Goal: Information Seeking & Learning: Check status

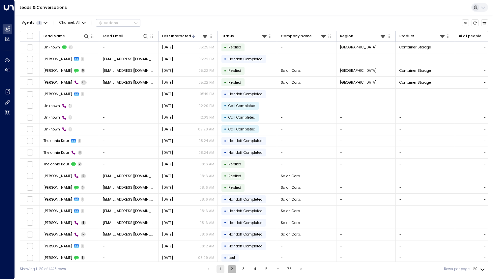
click at [231, 269] on button "2" at bounding box center [232, 269] width 8 height 8
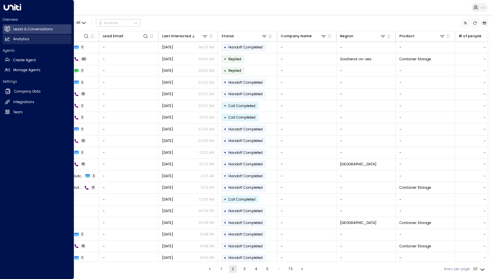
click at [36, 41] on link "Analytics Analytics" at bounding box center [37, 40] width 69 height 10
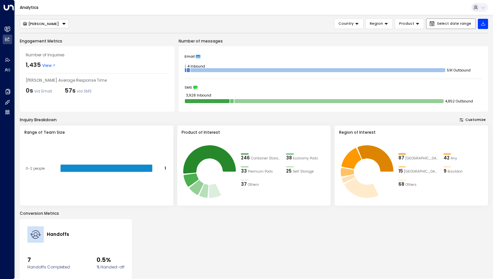
click at [443, 23] on span "Select date range" at bounding box center [454, 24] width 34 height 4
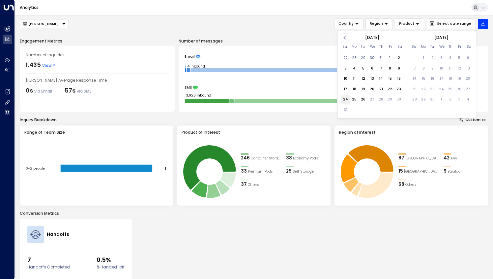
click at [345, 101] on div "24" at bounding box center [345, 99] width 9 height 9
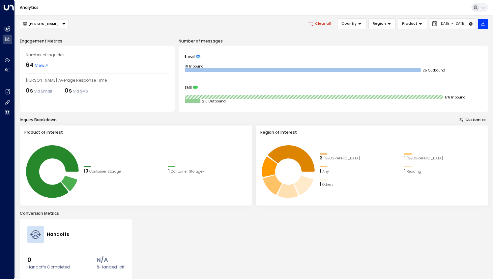
click at [40, 65] on span "View" at bounding box center [42, 66] width 14 height 6
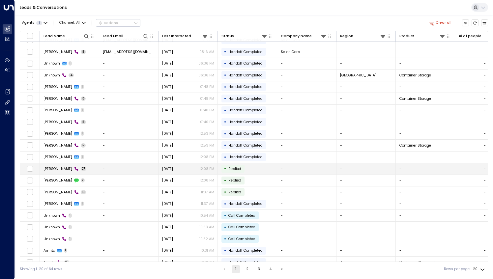
scroll to position [13, 0]
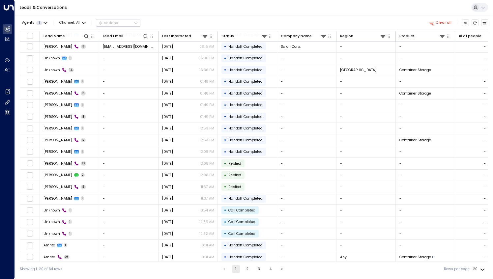
click at [247, 271] on button "2" at bounding box center [247, 269] width 8 height 8
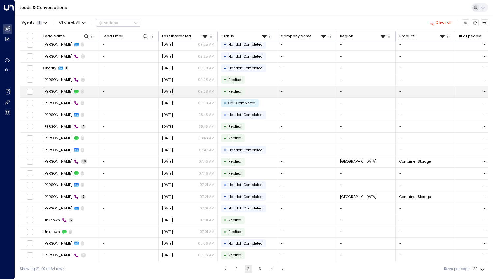
scroll to position [13, 0]
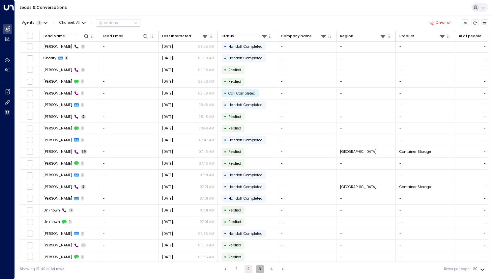
click at [260, 268] on button "3" at bounding box center [260, 269] width 8 height 8
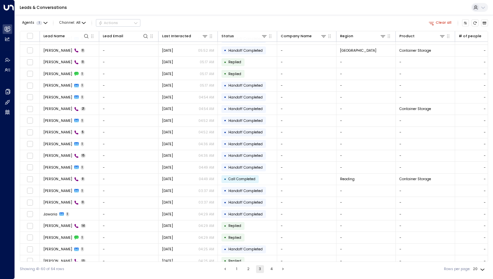
scroll to position [13, 0]
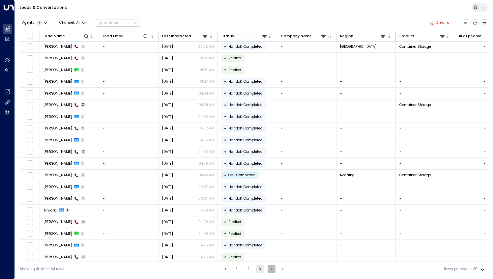
click at [269, 270] on button "4" at bounding box center [271, 269] width 8 height 8
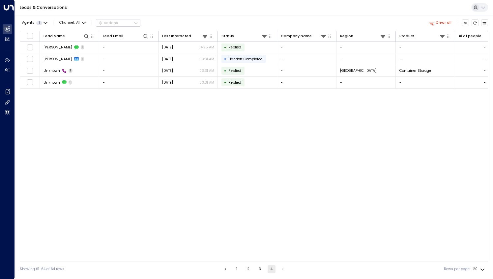
click at [442, 23] on button "Clear all" at bounding box center [440, 22] width 27 height 7
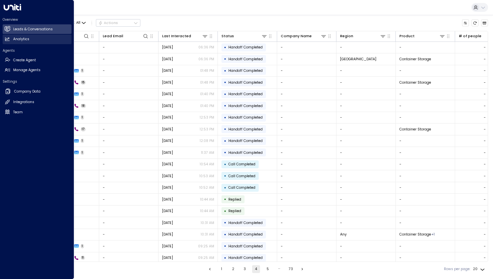
click at [34, 38] on link "Analytics Analytics" at bounding box center [37, 40] width 69 height 10
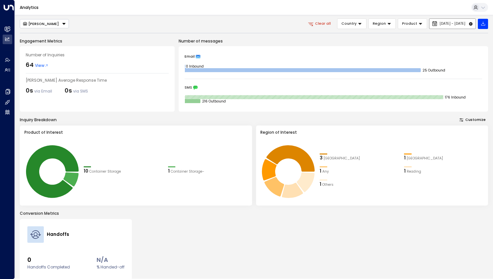
click at [439, 22] on span "[DATE] - [DATE]" at bounding box center [452, 24] width 26 height 4
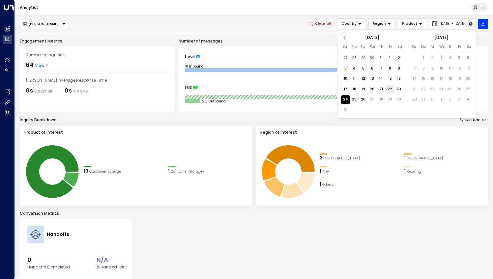
click at [389, 88] on div "22" at bounding box center [389, 89] width 9 height 9
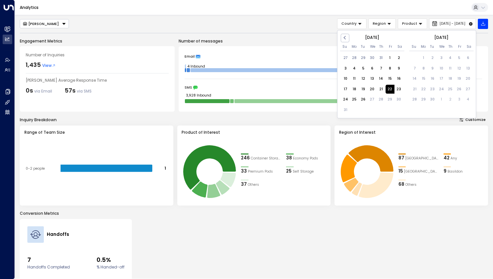
click at [391, 90] on div "22" at bounding box center [389, 89] width 9 height 9
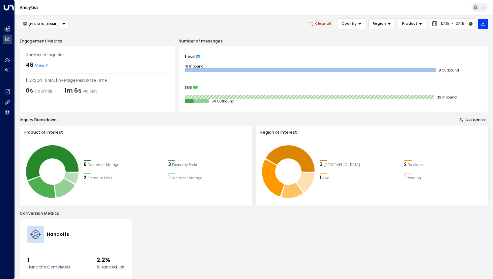
click at [36, 66] on span "View" at bounding box center [42, 66] width 14 height 6
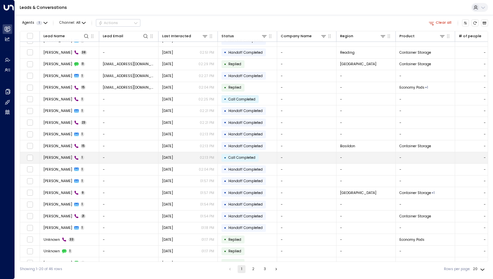
scroll to position [13, 0]
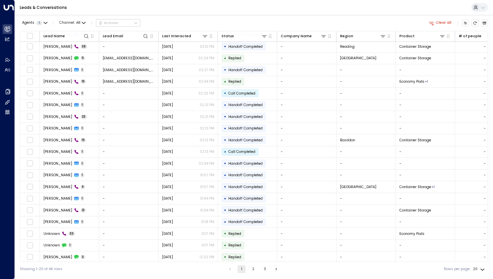
click at [256, 268] on button "2" at bounding box center [253, 269] width 8 height 8
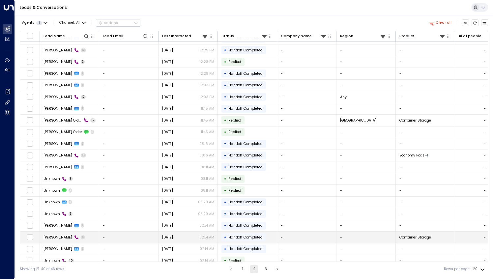
scroll to position [13, 0]
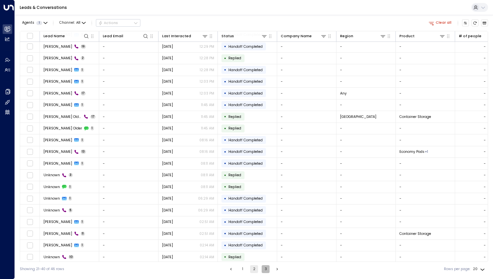
click at [263, 269] on button "3" at bounding box center [266, 269] width 8 height 8
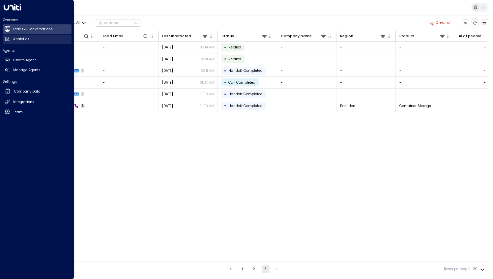
click at [31, 40] on link "Analytics Analytics" at bounding box center [37, 40] width 69 height 10
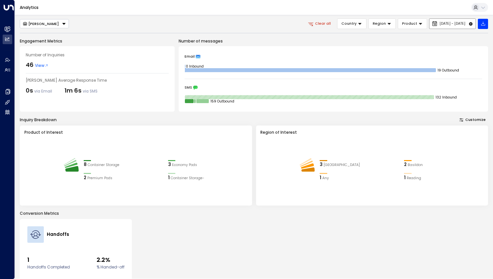
click at [439, 22] on span "[DATE] - [DATE]" at bounding box center [452, 24] width 26 height 4
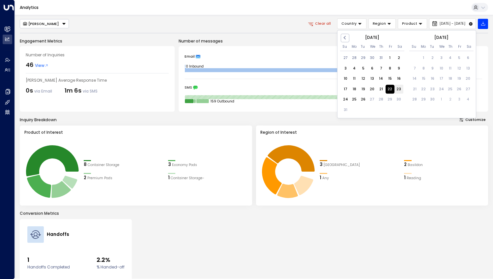
click at [398, 88] on div "23" at bounding box center [398, 89] width 9 height 9
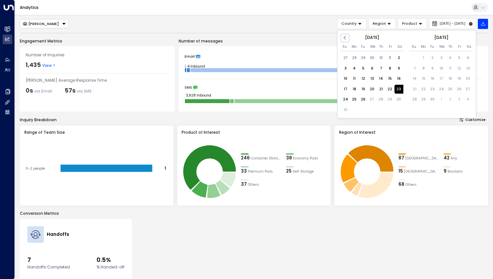
click at [398, 90] on div "23" at bounding box center [398, 89] width 9 height 9
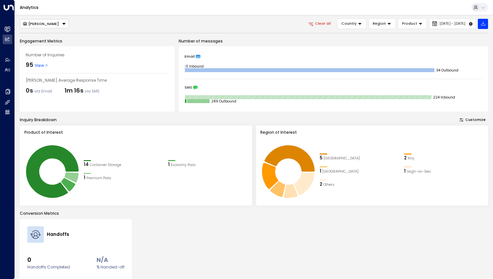
click at [38, 64] on span "View" at bounding box center [42, 66] width 14 height 6
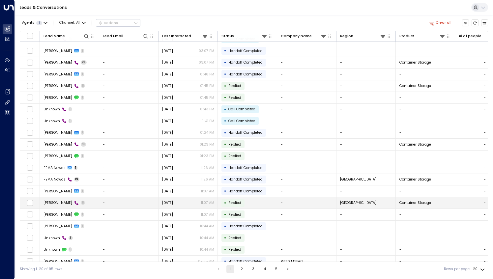
scroll to position [13, 0]
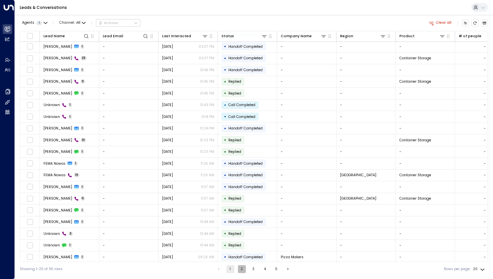
click at [242, 269] on button "2" at bounding box center [242, 269] width 8 height 8
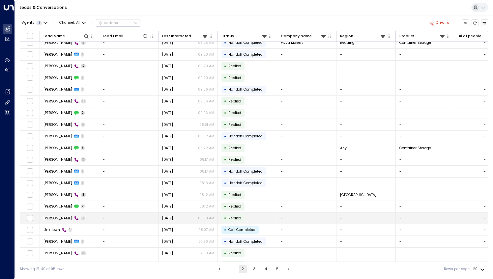
scroll to position [13, 0]
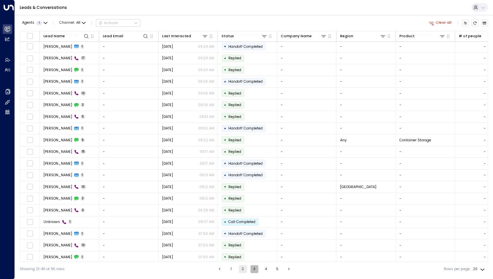
click at [257, 267] on button "3" at bounding box center [254, 269] width 8 height 8
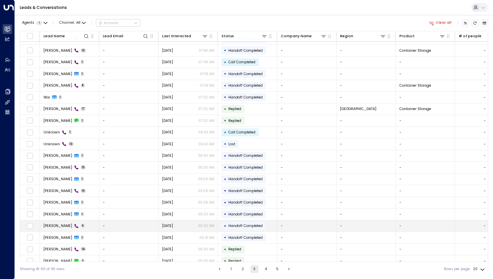
scroll to position [13, 0]
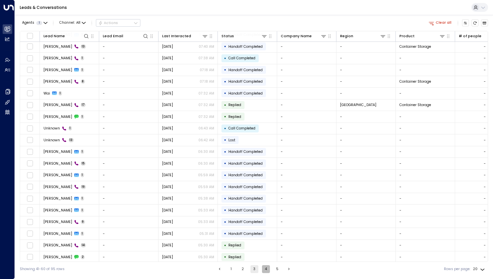
click at [267, 269] on button "4" at bounding box center [266, 269] width 8 height 8
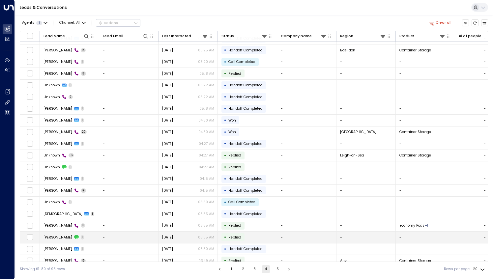
scroll to position [13, 0]
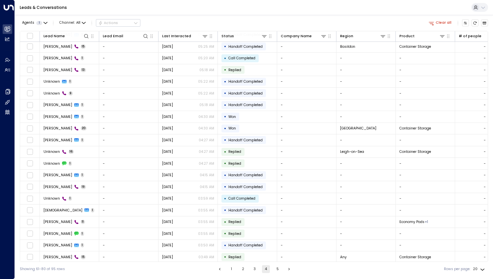
click at [277, 267] on button "5" at bounding box center [277, 269] width 8 height 8
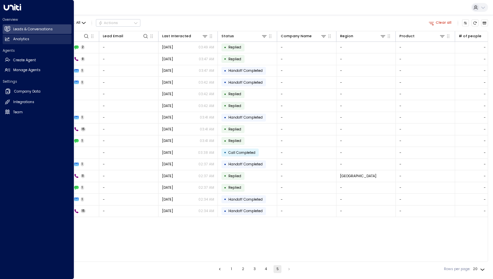
click at [29, 40] on link "Analytics Analytics" at bounding box center [37, 40] width 69 height 10
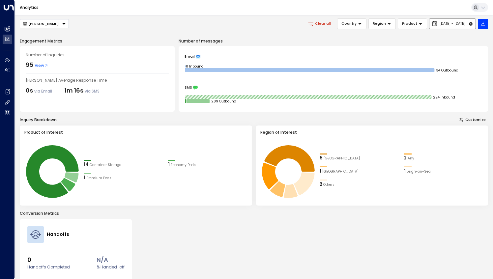
click at [439, 24] on span "[DATE] - [DATE]" at bounding box center [452, 24] width 26 height 4
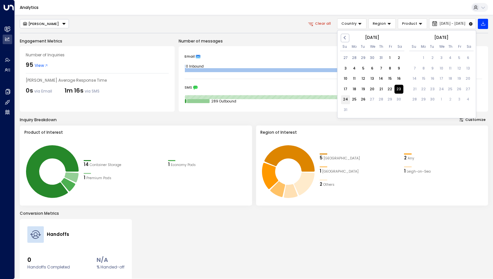
click at [345, 98] on div "24" at bounding box center [345, 99] width 9 height 9
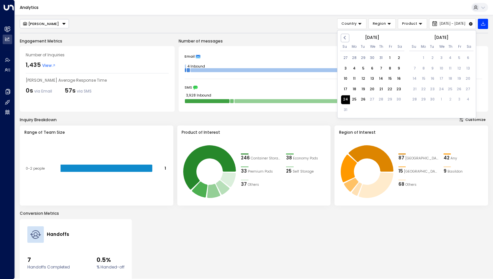
click at [346, 97] on div "24" at bounding box center [345, 99] width 9 height 9
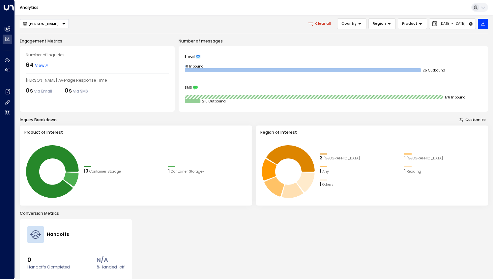
click at [36, 65] on span "View" at bounding box center [42, 66] width 14 height 6
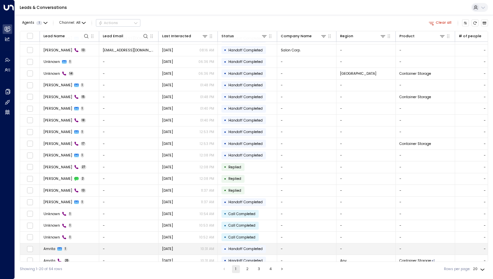
scroll to position [13, 0]
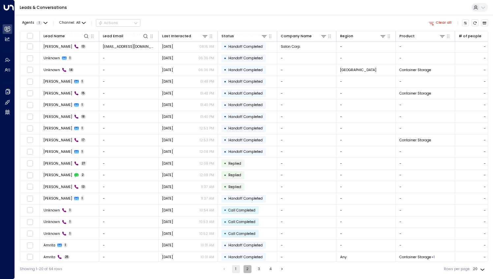
click at [248, 268] on button "2" at bounding box center [247, 269] width 8 height 8
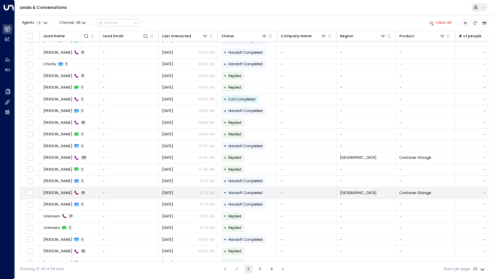
scroll to position [13, 0]
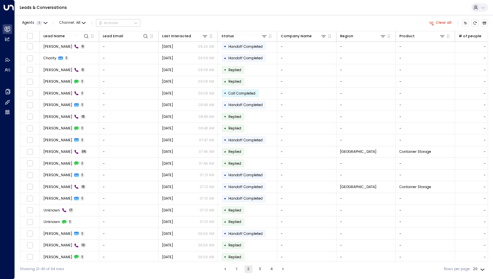
click at [261, 270] on button "3" at bounding box center [260, 269] width 8 height 8
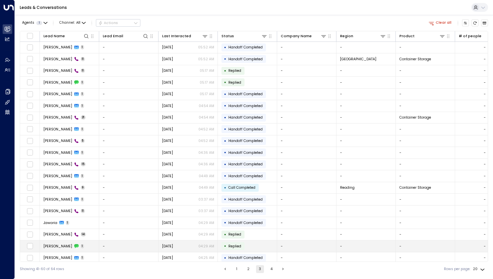
scroll to position [13, 0]
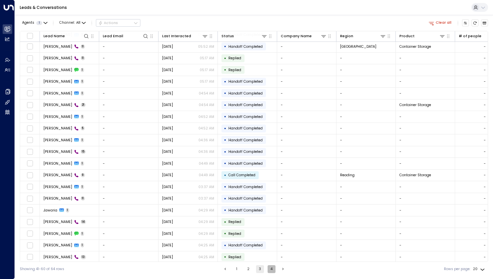
click at [269, 271] on button "4" at bounding box center [271, 269] width 8 height 8
